Goal: Information Seeking & Learning: Learn about a topic

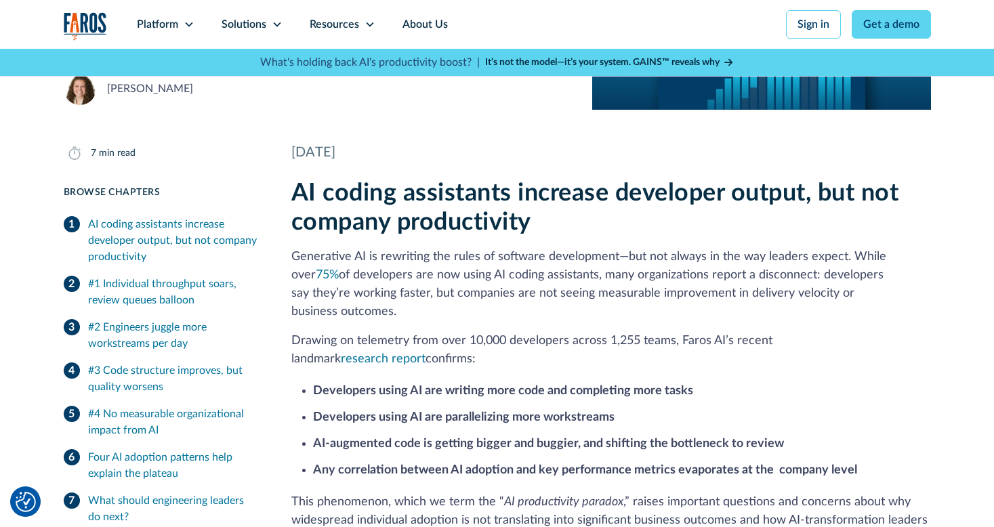
scroll to position [198, 0]
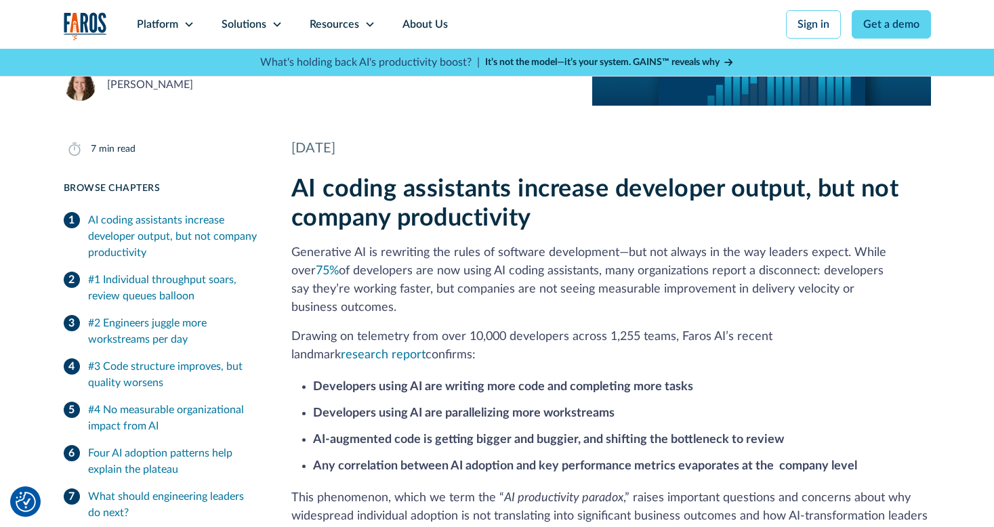
click at [494, 193] on h2 "AI coding assistants increase developer output, but not company productivity" at bounding box center [610, 204] width 639 height 58
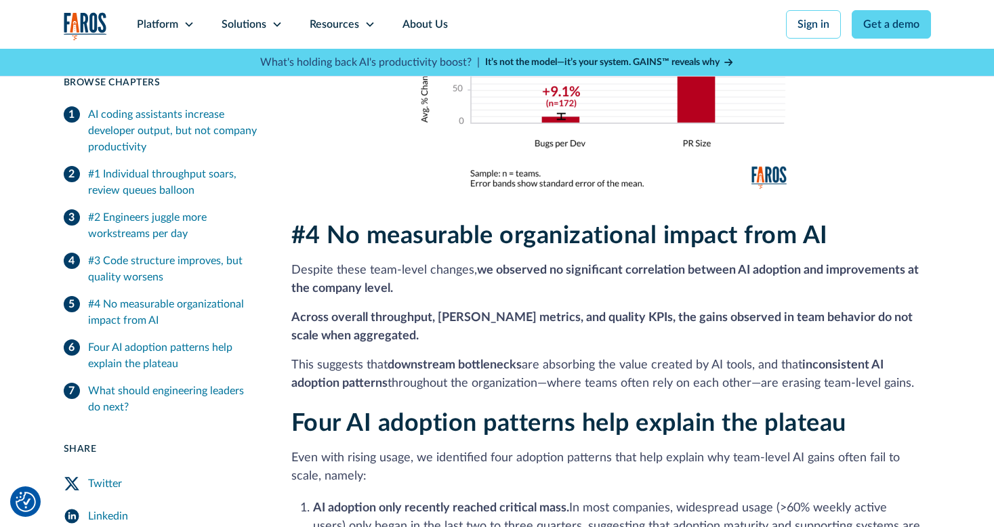
scroll to position [2342, 0]
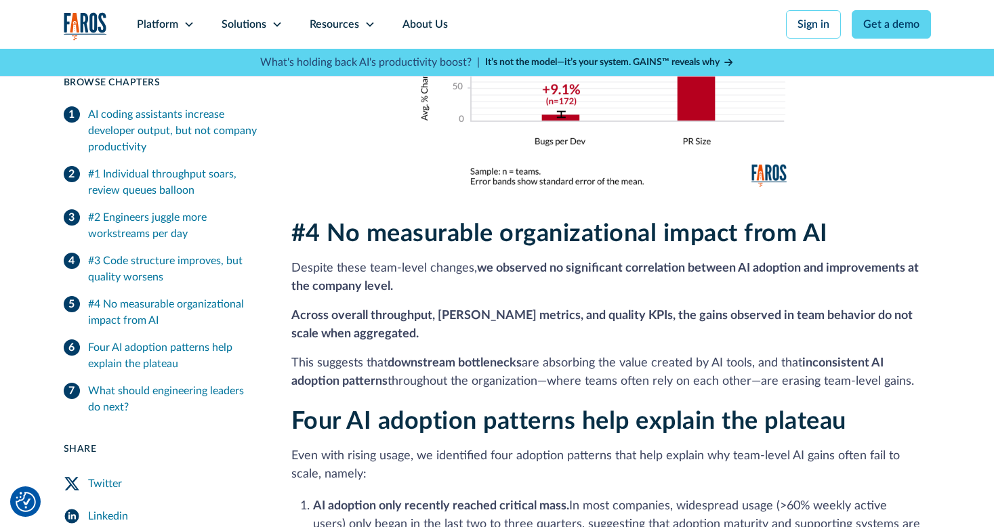
click at [554, 219] on h2 "#4 No measurable organizational impact from AI" at bounding box center [610, 233] width 639 height 29
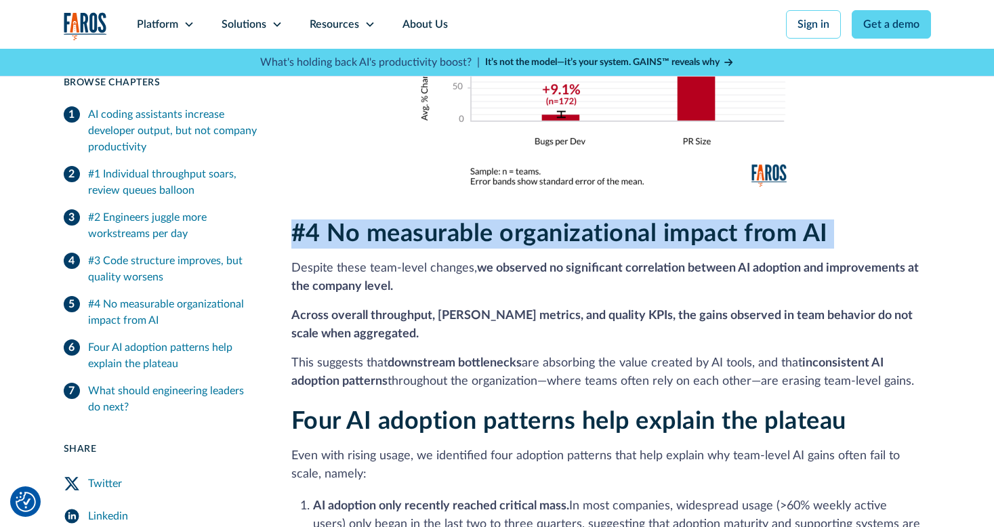
click at [554, 219] on h2 "#4 No measurable organizational impact from AI" at bounding box center [610, 233] width 639 height 29
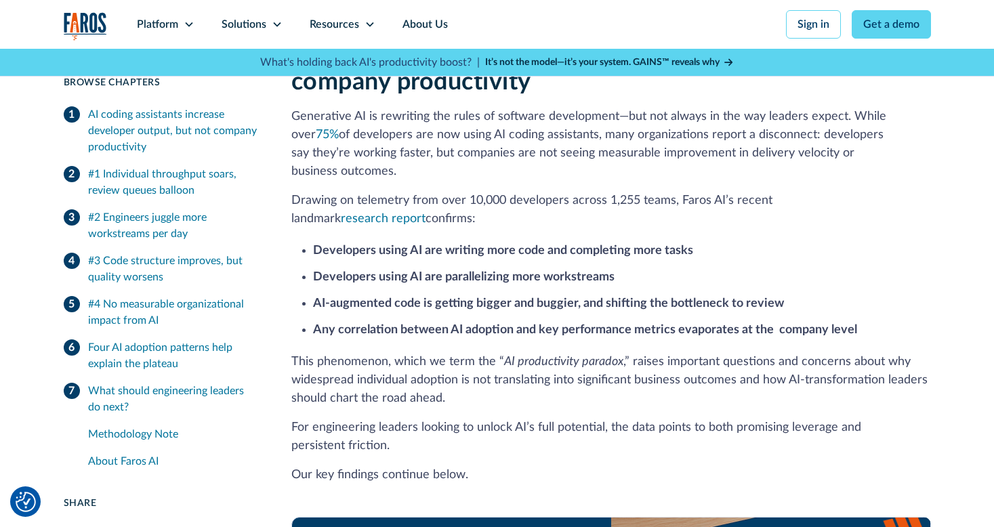
scroll to position [199, 0]
